Goal: Complete application form: Complete application form

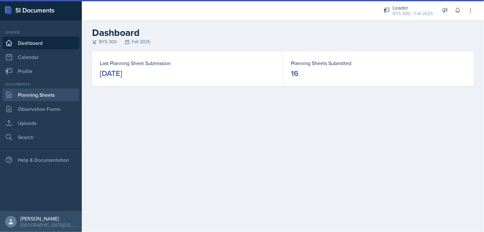
click at [51, 94] on link "Planning Sheets" at bounding box center [41, 94] width 77 height 13
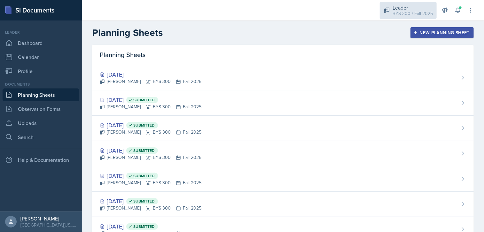
click at [392, 14] on div "Leader BYS 300 / Fall 2025" at bounding box center [408, 10] width 57 height 17
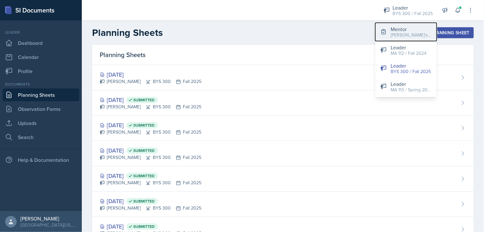
click at [389, 32] on button "Mentor [PERSON_NAME]'s Group / Fall 2025" at bounding box center [406, 32] width 61 height 18
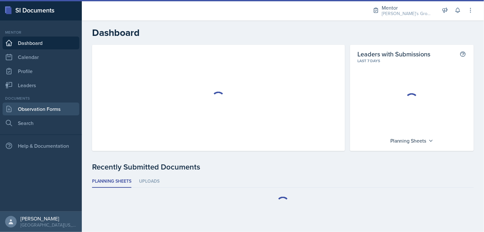
click at [48, 108] on link "Observation Forms" at bounding box center [41, 108] width 77 height 13
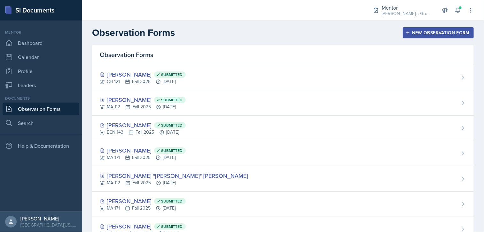
click at [428, 30] on div "New Observation Form" at bounding box center [438, 32] width 63 height 5
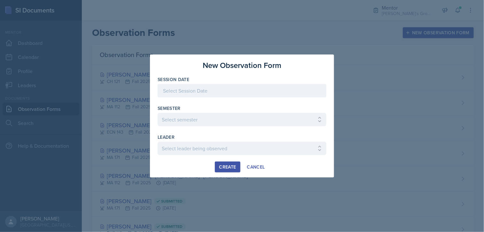
click at [206, 91] on div at bounding box center [242, 90] width 169 height 13
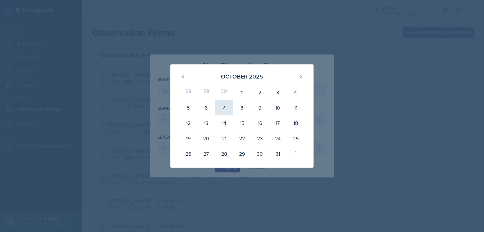
click at [221, 107] on div "7" at bounding box center [224, 107] width 18 height 15
type input "[DATE]"
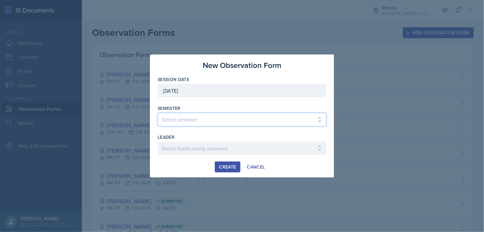
click at [215, 119] on select "Select semester All Fall 2021 Spring 2022 Fall 2022 Fall 2023 Spring 2023 Sprin…" at bounding box center [242, 119] width 169 height 13
select select "19fb88f7-c89b-4031-b5a0-458fd49807a1"
click at [158, 113] on select "Select semester All Fall 2021 Spring 2022 Fall 2022 Fall 2023 Spring 2023 Sprin…" at bounding box center [242, 119] width 169 height 13
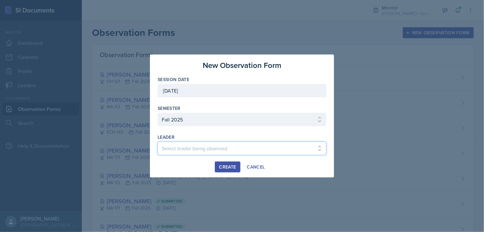
click at [171, 147] on select "Select leader being observed [PERSON_NAME] / [GEOGRAPHIC_DATA] 172 / [PERSON_NA…" at bounding box center [242, 147] width 169 height 13
select select "80d2095e-59d8-448d-a620-a483d7cb2a0a"
click at [158, 141] on select "Select leader being observed [PERSON_NAME] / [GEOGRAPHIC_DATA] 172 / [PERSON_NA…" at bounding box center [242, 147] width 169 height 13
click at [225, 161] on button "Create" at bounding box center [227, 166] width 25 height 11
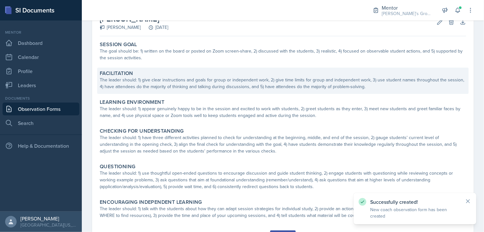
scroll to position [41, 0]
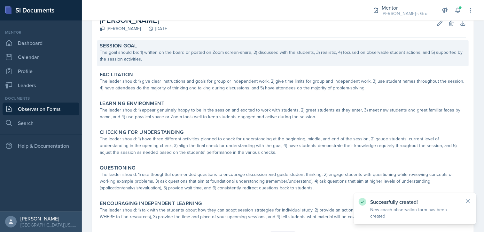
click at [233, 45] on div "Session Goal" at bounding box center [283, 46] width 367 height 6
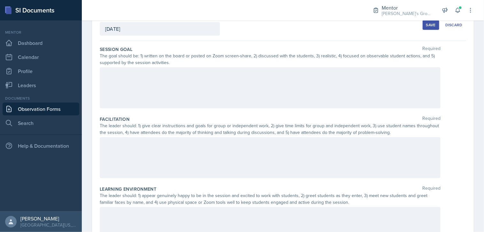
click at [198, 76] on div at bounding box center [270, 87] width 341 height 41
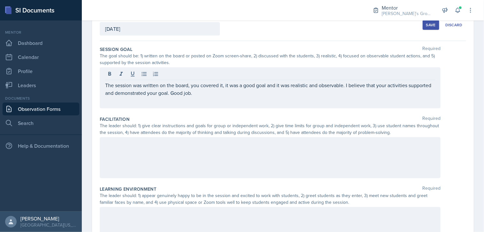
drag, startPoint x: 235, startPoint y: 152, endPoint x: 224, endPoint y: 146, distance: 12.6
click at [224, 146] on div at bounding box center [270, 157] width 341 height 41
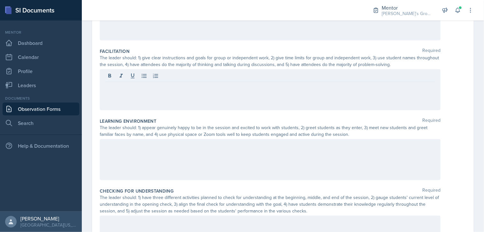
scroll to position [112, 0]
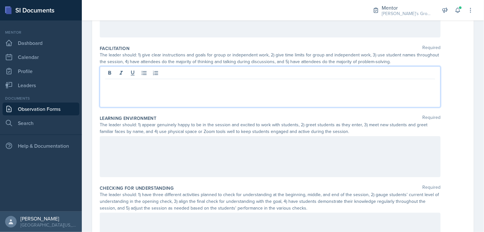
click at [225, 83] on p at bounding box center [270, 84] width 330 height 8
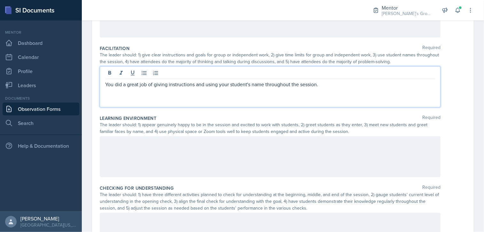
click at [325, 86] on p "You did a great job of giving instructions and using your student's name throug…" at bounding box center [270, 84] width 330 height 8
click at [346, 81] on p "You did a great job of giving instructions and using your student's name throug…" at bounding box center [270, 84] width 330 height 8
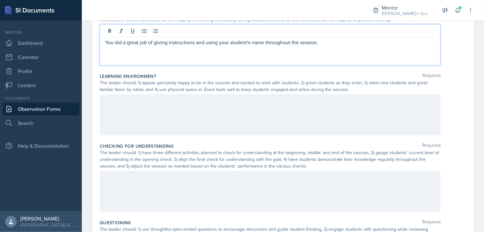
click at [254, 106] on div at bounding box center [270, 114] width 341 height 41
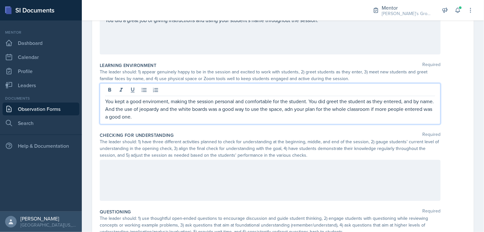
click at [152, 108] on p "You kept a good enviroment, making the session personal and comfortable for the…" at bounding box center [270, 108] width 330 height 23
click at [156, 101] on p "You maintained a good environment, making the session personal and comfortable …" at bounding box center [270, 108] width 330 height 23
click at [157, 100] on p "You maintained a good postive environment, making the session personal and comf…" at bounding box center [270, 108] width 330 height 23
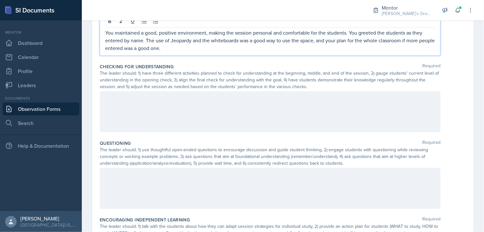
scroll to position [232, 0]
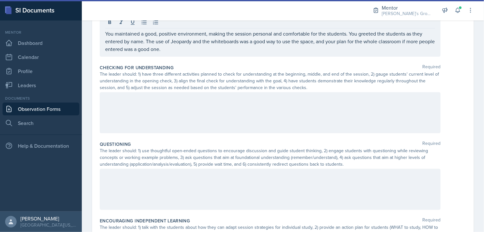
click at [236, 113] on div at bounding box center [270, 112] width 341 height 41
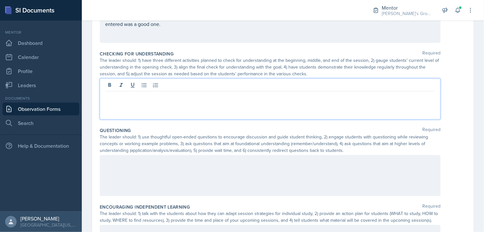
scroll to position [245, 0]
click at [359, 97] on p "You had an opening activity, which was a good start to get the student thinking…" at bounding box center [270, 97] width 330 height 8
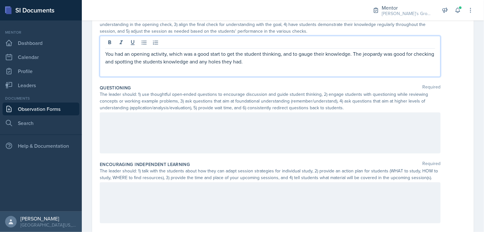
scroll to position [289, 0]
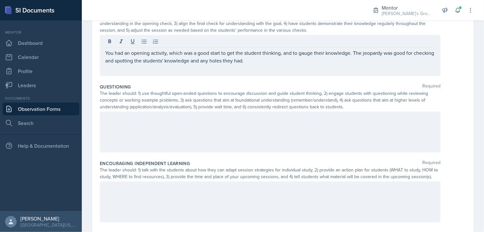
click at [164, 110] on div "Questioning Required The leader should: 1) use thoughtful open-ended questions …" at bounding box center [283, 119] width 367 height 76
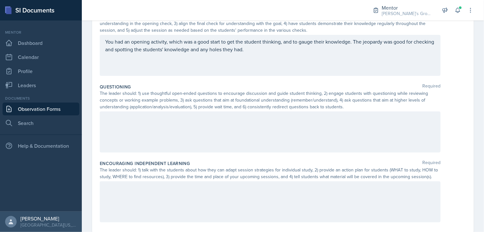
click at [158, 125] on div at bounding box center [270, 131] width 341 height 41
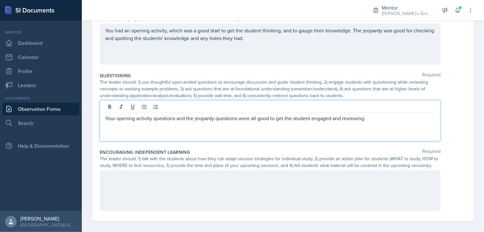
click at [373, 119] on p "Your opening activity questions and the jeopardy questions were all good to get…" at bounding box center [270, 118] width 330 height 8
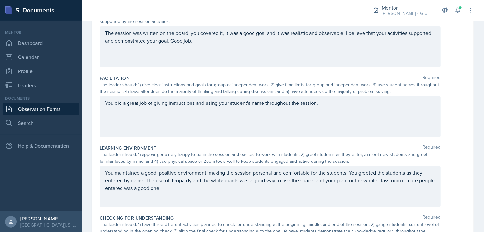
scroll to position [93, 0]
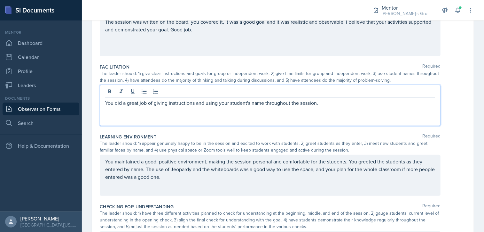
click at [324, 103] on p "You did a great job of giving instructions and using your student's name throug…" at bounding box center [270, 103] width 330 height 8
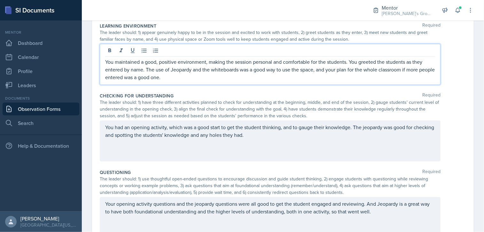
scroll to position [215, 0]
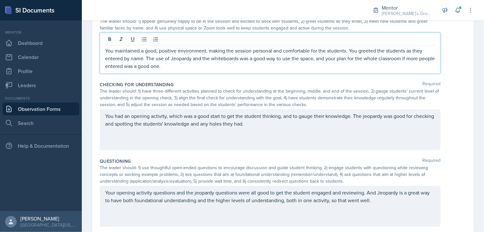
click at [249, 59] on p "You maintained a good, positive environment, making the session personal and co…" at bounding box center [270, 58] width 330 height 23
click at [230, 69] on p "You maintained a good, positive environment, making the session personal and co…" at bounding box center [270, 58] width 330 height 23
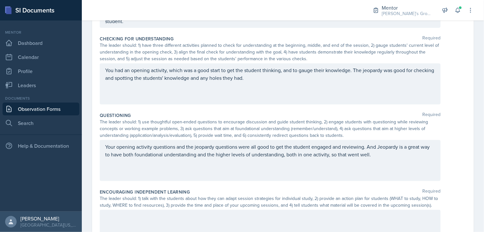
scroll to position [271, 0]
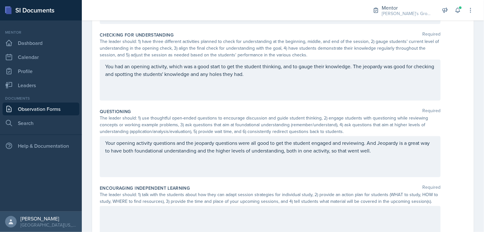
click at [261, 81] on div "You had an opening activity, which was a good start to get the student thinking…" at bounding box center [270, 80] width 341 height 41
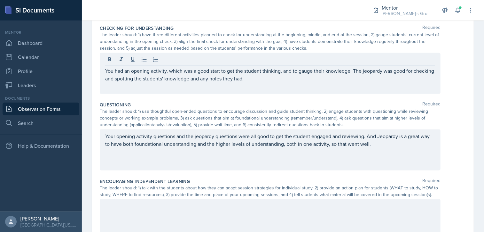
click at [276, 83] on div "You had an opening activity, which was a good start to get the student thinking…" at bounding box center [270, 73] width 341 height 41
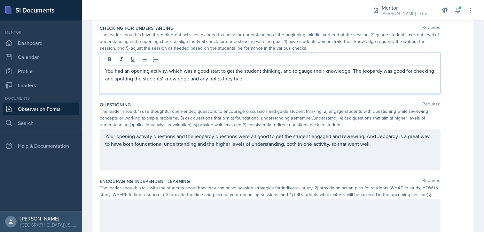
click at [276, 78] on p "You had an opening activity, which was a good start to get the student thinking…" at bounding box center [270, 74] width 330 height 15
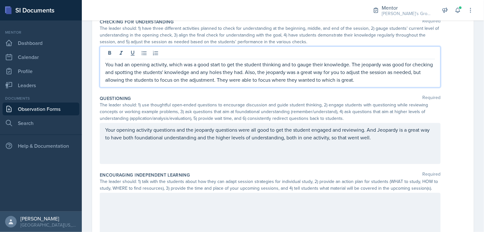
scroll to position [289, 0]
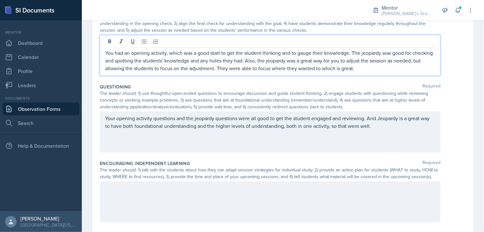
click at [396, 130] on p "Your opening activity questions and the jeopardy questions were all good to get…" at bounding box center [270, 121] width 330 height 15
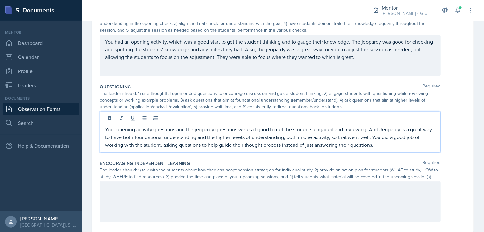
click at [383, 147] on p "Your opening activity questions and the jeopardy questions were all good to get…" at bounding box center [270, 136] width 330 height 23
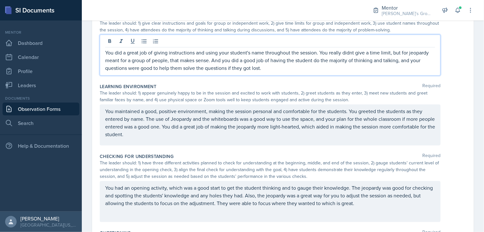
scroll to position [155, 0]
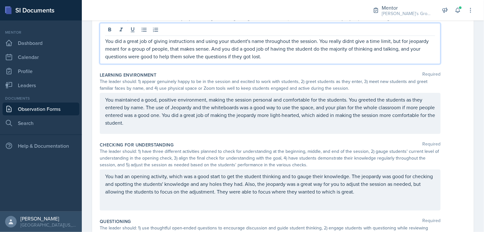
click at [286, 56] on p "You did a great job of giving instructions and using your student's name throug…" at bounding box center [270, 48] width 330 height 23
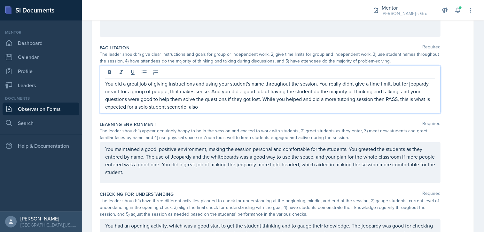
scroll to position [112, 0]
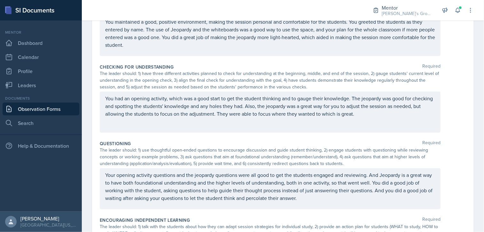
click at [238, 129] on div "You had an opening activity, which was a good start to get the student thinking…" at bounding box center [270, 112] width 341 height 41
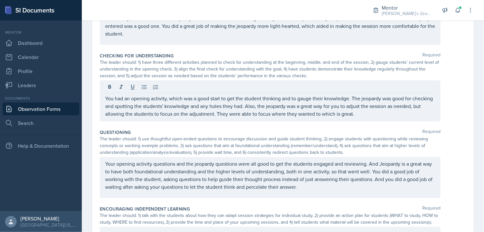
click at [326, 73] on div "The leader should: 1) have three different activities planned to check for unde…" at bounding box center [270, 69] width 341 height 20
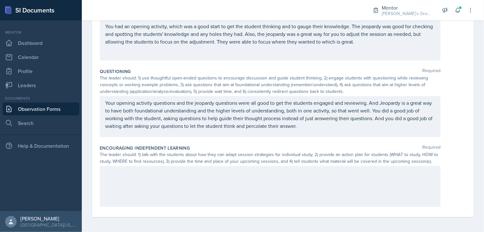
scroll to position [305, 0]
click at [373, 66] on div "Questioning Required The leader should: 1) use thoughtful open-ended questions …" at bounding box center [283, 104] width 367 height 76
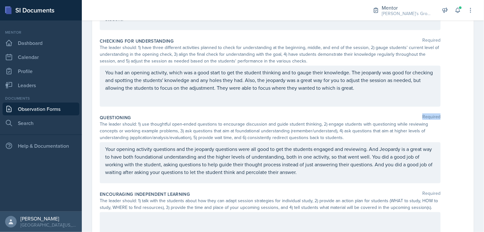
scroll to position [257, 0]
drag, startPoint x: 373, startPoint y: 65, endPoint x: 357, endPoint y: 111, distance: 48.7
click at [357, 111] on div "Checking for Understanding Required The leader should: 1) have three different …" at bounding box center [283, 74] width 367 height 76
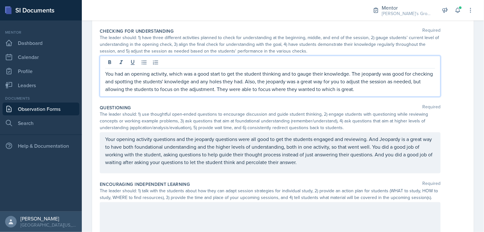
click at [387, 89] on p "You had an opening activity, which was a good start to get the student thinking…" at bounding box center [270, 81] width 330 height 23
click at [315, 85] on p "You had an opening activity, which was a good start to get the student thinking…" at bounding box center [270, 81] width 330 height 23
click at [388, 88] on p "You had an opening activity, which was a good start to get the student thinking…" at bounding box center [270, 81] width 330 height 23
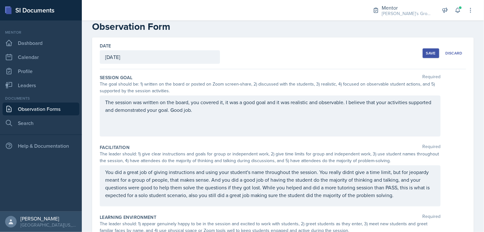
scroll to position [10, 0]
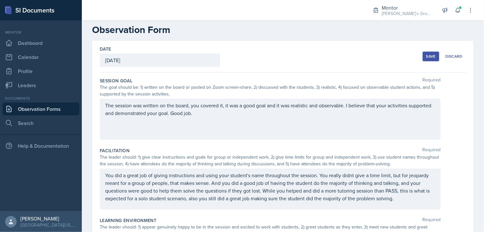
click at [297, 63] on div "Date [DATE] [DATE] 28 29 30 1 2 3 4 5 6 7 8 9 10 11 12 13 14 15 16 17 18 19 20 …" at bounding box center [283, 57] width 367 height 32
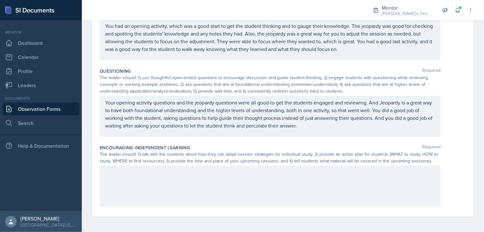
click at [161, 186] on div at bounding box center [270, 185] width 341 height 41
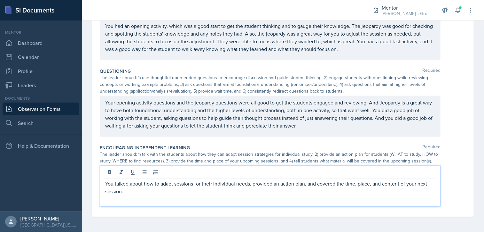
scroll to position [0, 0]
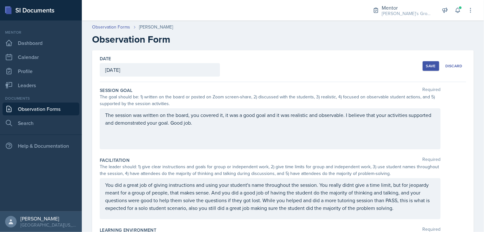
click at [431, 64] on div "Save" at bounding box center [431, 65] width 10 height 5
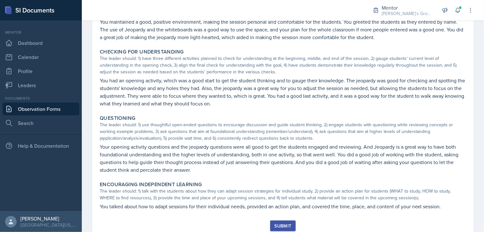
scroll to position [212, 0]
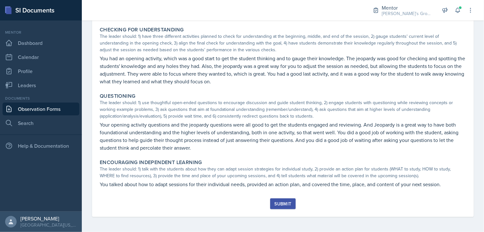
click at [275, 202] on div "Submit" at bounding box center [283, 203] width 17 height 5
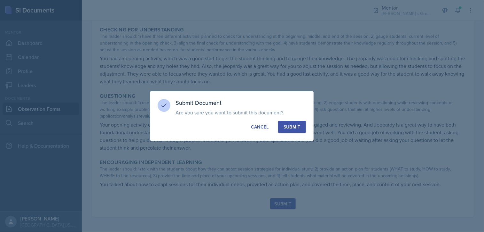
click at [286, 125] on div "Submit" at bounding box center [292, 127] width 17 height 6
